Goal: Task Accomplishment & Management: Complete application form

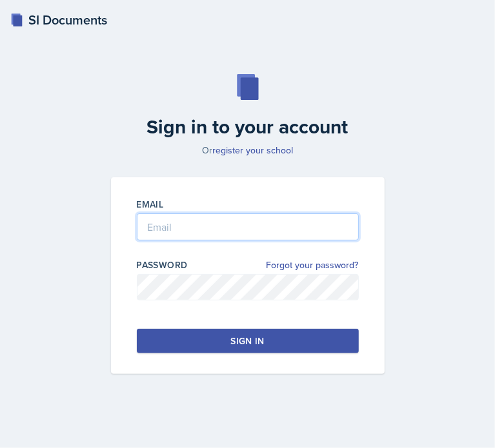
type input "[EMAIL_ADDRESS][DOMAIN_NAME]"
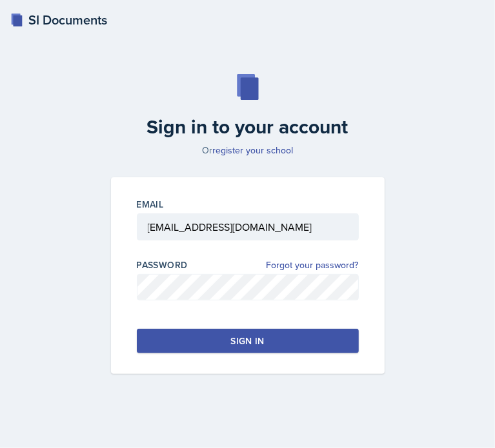
click at [248, 332] on button "Sign in" at bounding box center [248, 341] width 222 height 25
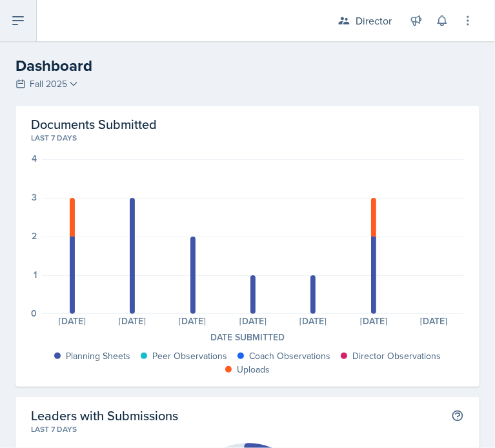
click at [24, 20] on icon at bounding box center [17, 20] width 15 height 15
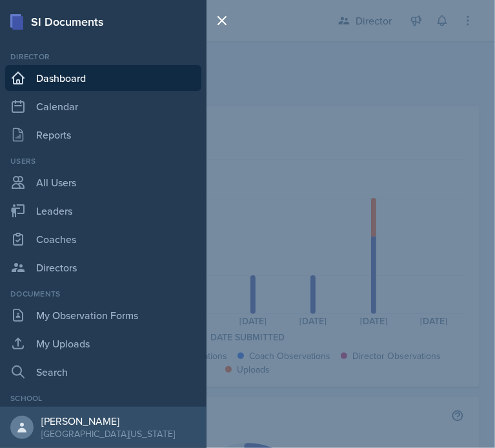
click at [315, 44] on div "SI Documents Director Dashboard Calendar Reports Users All Users Leaders Coache…" at bounding box center [247, 224] width 495 height 448
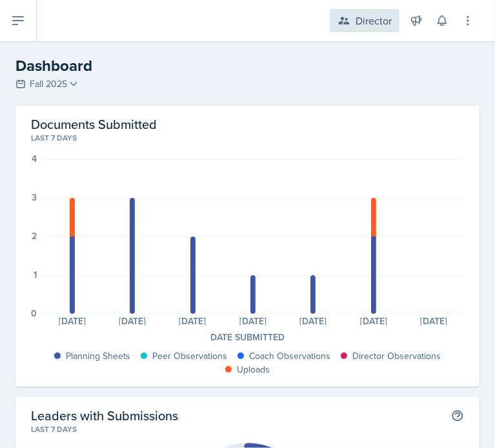
click at [361, 23] on div "Director" at bounding box center [373, 20] width 36 height 15
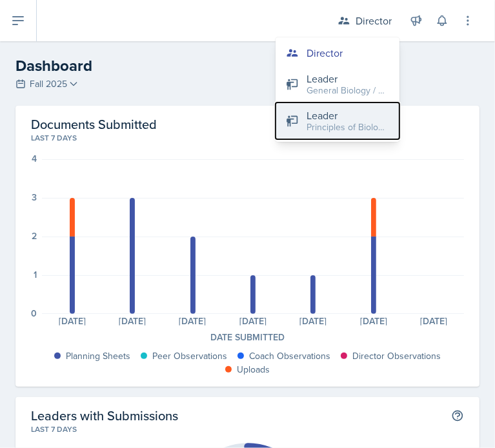
click at [321, 123] on div "Principles of Biology / Fall 2025" at bounding box center [347, 128] width 83 height 14
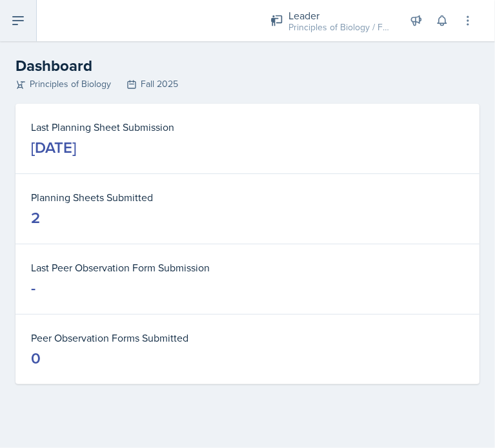
click at [16, 20] on icon at bounding box center [18, 21] width 10 height 8
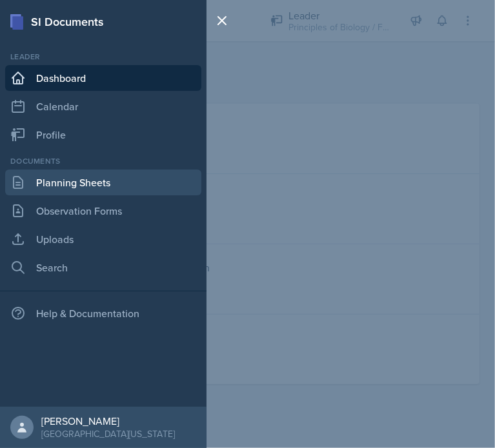
click at [88, 185] on link "Planning Sheets" at bounding box center [103, 183] width 196 height 26
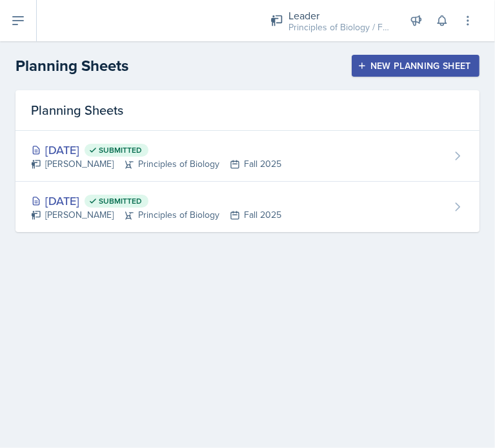
click at [402, 66] on div "New Planning Sheet" at bounding box center [415, 66] width 111 height 10
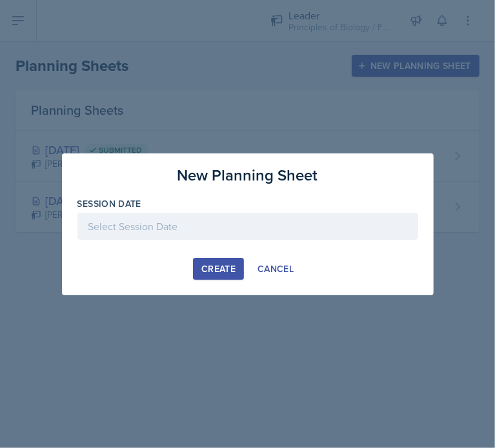
click at [190, 225] on div at bounding box center [247, 226] width 340 height 27
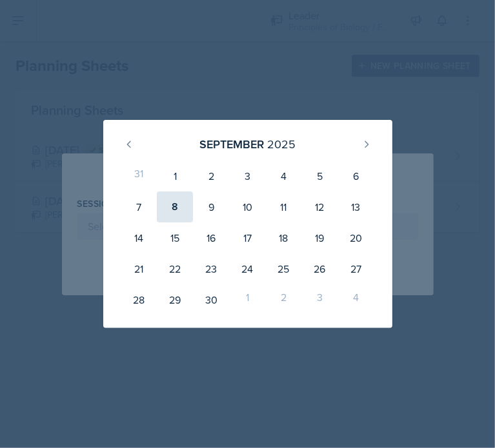
click at [182, 206] on div "8" at bounding box center [175, 207] width 36 height 31
type input "[DATE]"
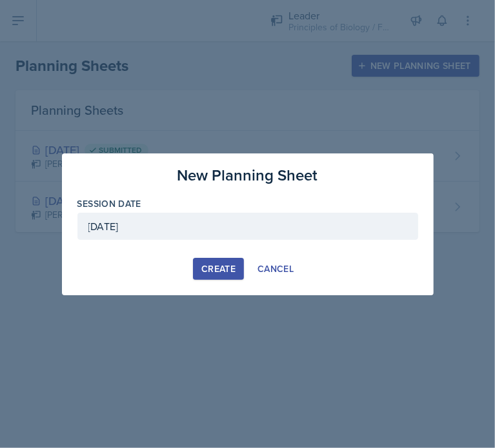
click at [212, 272] on div "Create" at bounding box center [218, 269] width 34 height 10
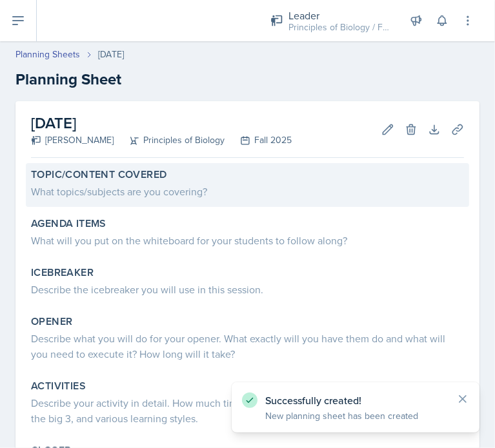
click at [118, 196] on div "What topics/subjects are you covering?" at bounding box center [247, 191] width 433 height 15
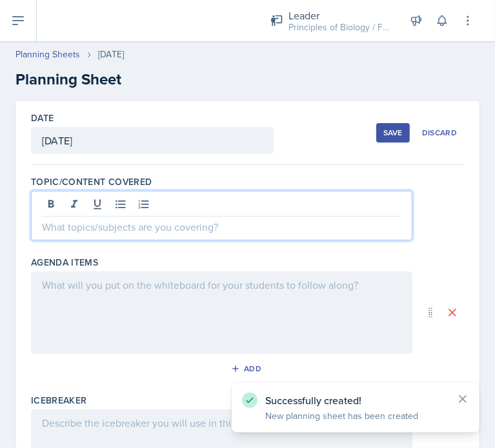
click at [114, 201] on div at bounding box center [221, 216] width 381 height 50
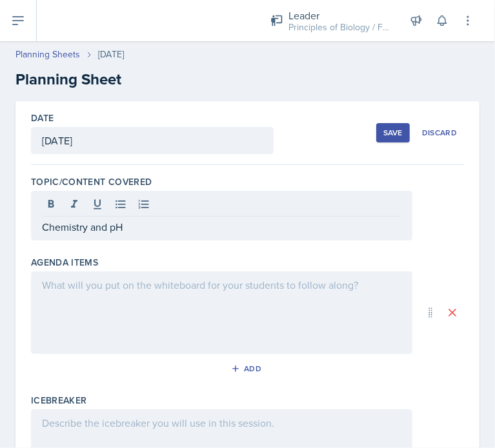
click at [60, 295] on div at bounding box center [221, 312] width 381 height 83
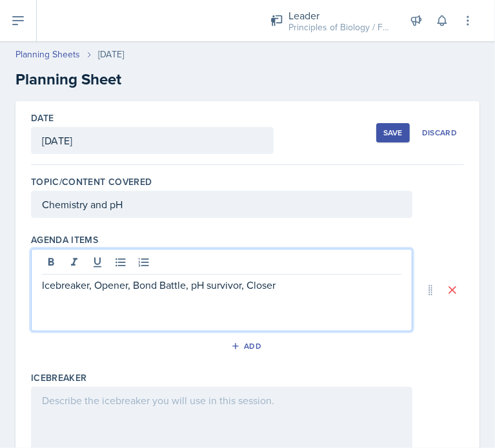
click at [94, 397] on div at bounding box center [221, 428] width 381 height 83
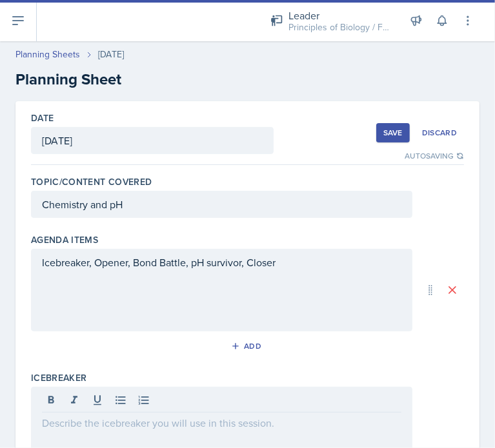
click at [104, 431] on div at bounding box center [221, 428] width 381 height 83
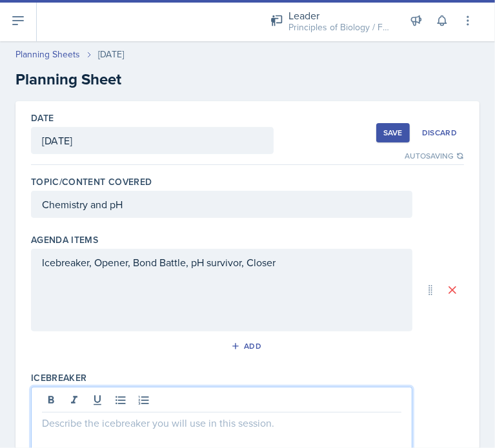
paste div
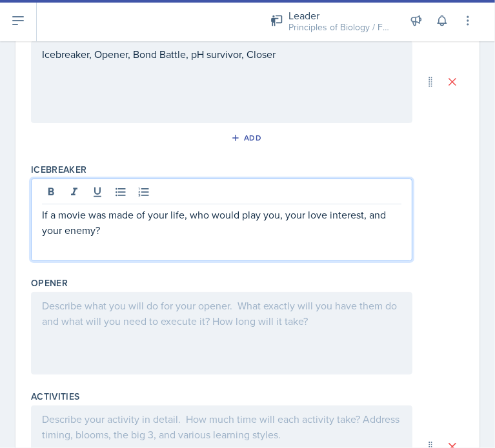
scroll to position [213, 0]
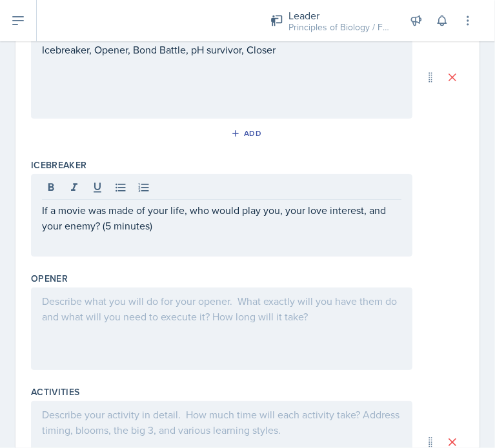
click at [217, 335] on div at bounding box center [221, 329] width 381 height 83
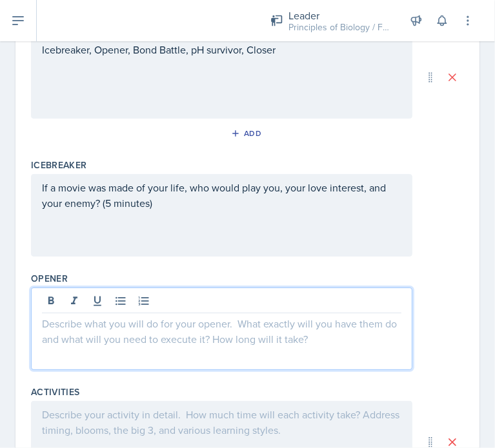
scroll to position [235, 0]
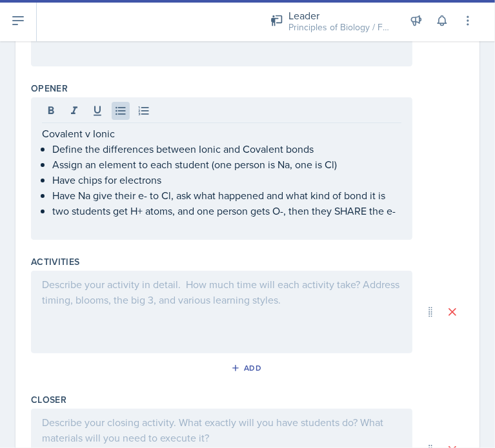
click at [106, 345] on div at bounding box center [221, 312] width 381 height 83
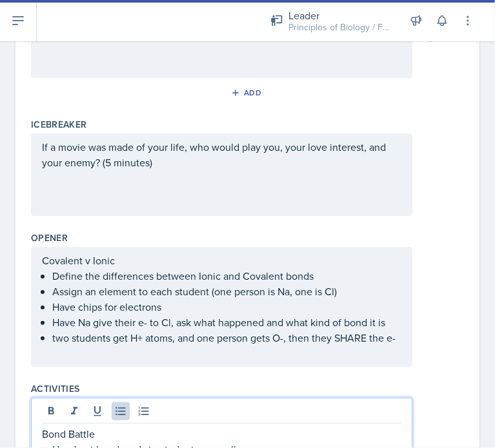
click at [85, 346] on p "two students get H+ atoms, and one person gets O-, then they SHARE the e-" at bounding box center [226, 337] width 349 height 15
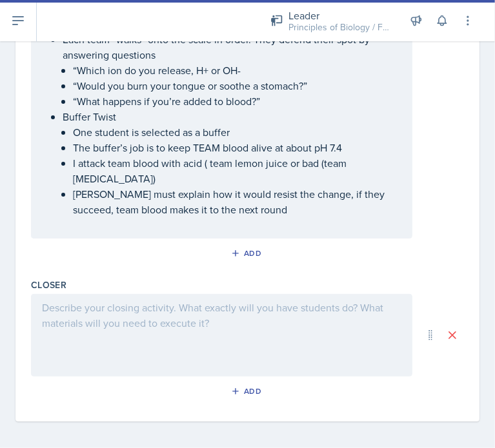
click at [284, 210] on p "[PERSON_NAME] must explain how it would resist the change, if they succeed, tea…" at bounding box center [237, 201] width 328 height 31
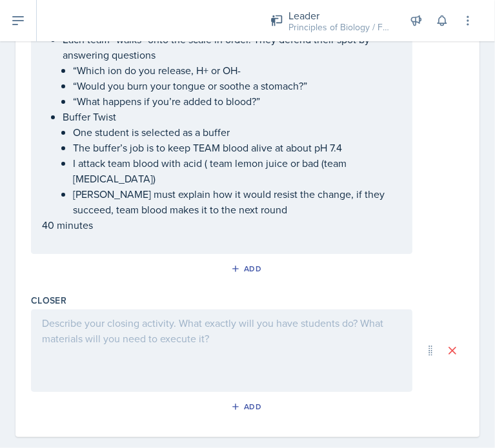
click at [132, 342] on div at bounding box center [221, 351] width 381 height 83
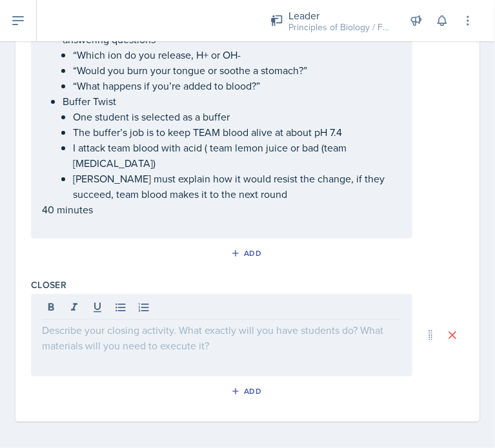
click at [137, 339] on div at bounding box center [221, 335] width 381 height 83
paste div
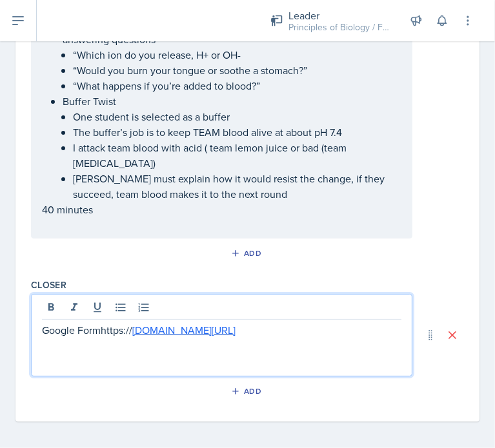
click at [64, 338] on p "Google Formhttps:// [DOMAIN_NAME][URL]" at bounding box center [221, 329] width 359 height 15
click at [306, 353] on p at bounding box center [221, 345] width 359 height 15
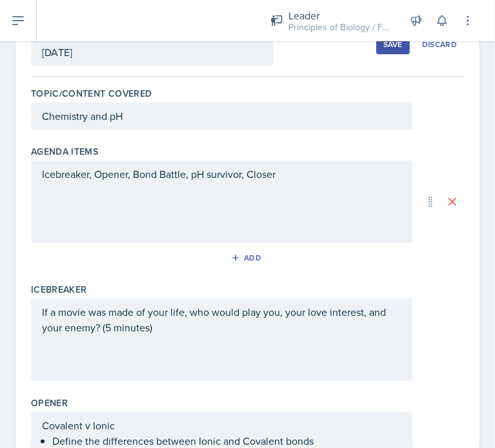
scroll to position [0, 0]
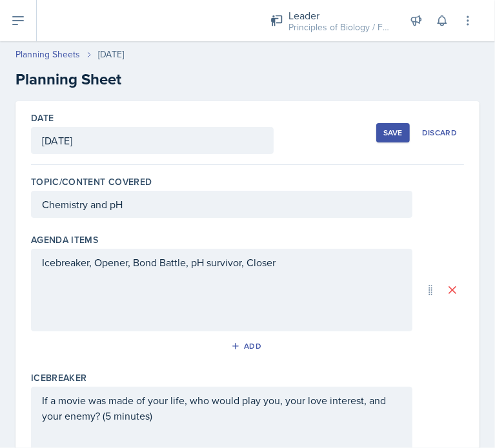
click at [383, 134] on div "Save" at bounding box center [392, 133] width 19 height 10
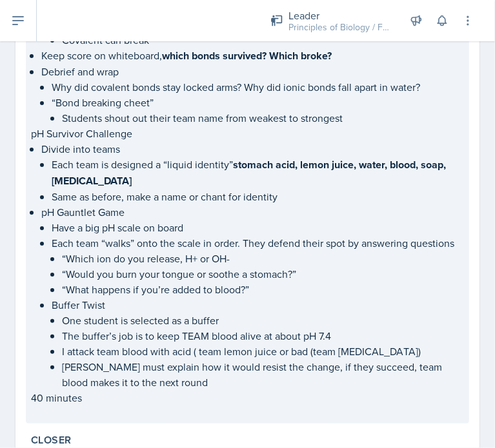
scroll to position [896, 0]
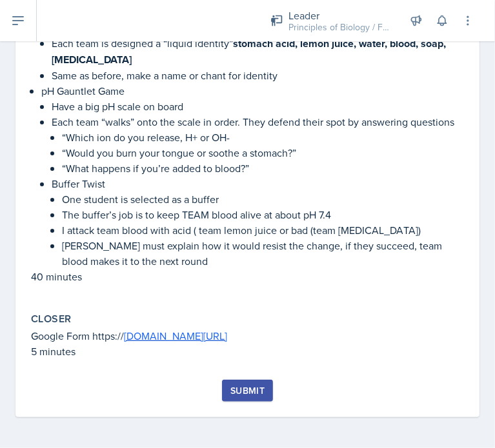
click at [254, 386] on div "Submit" at bounding box center [247, 391] width 34 height 10
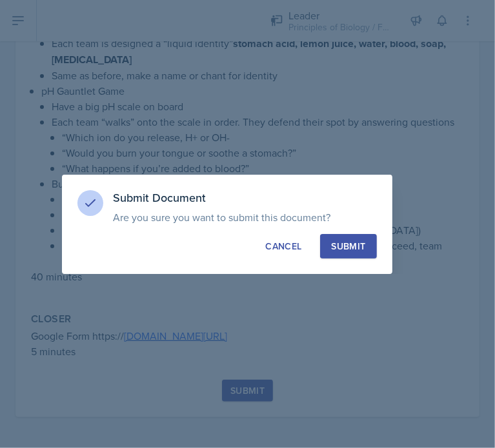
click at [365, 241] on div "Submit" at bounding box center [348, 246] width 34 height 13
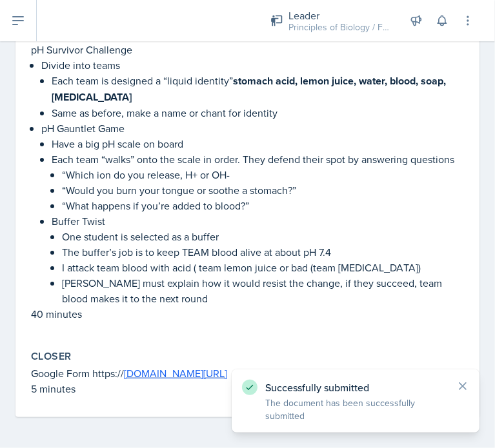
scroll to position [859, 0]
